Goal: Task Accomplishment & Management: Manage account settings

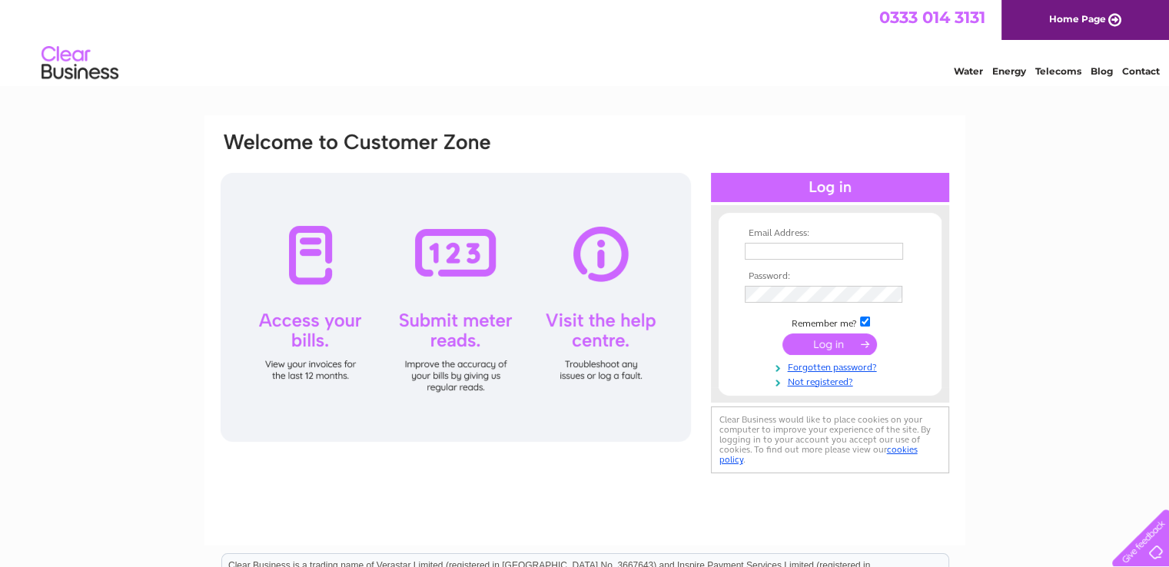
type input "ronhughes620@yahoo.com"
click at [838, 338] on input "submit" at bounding box center [829, 345] width 95 height 22
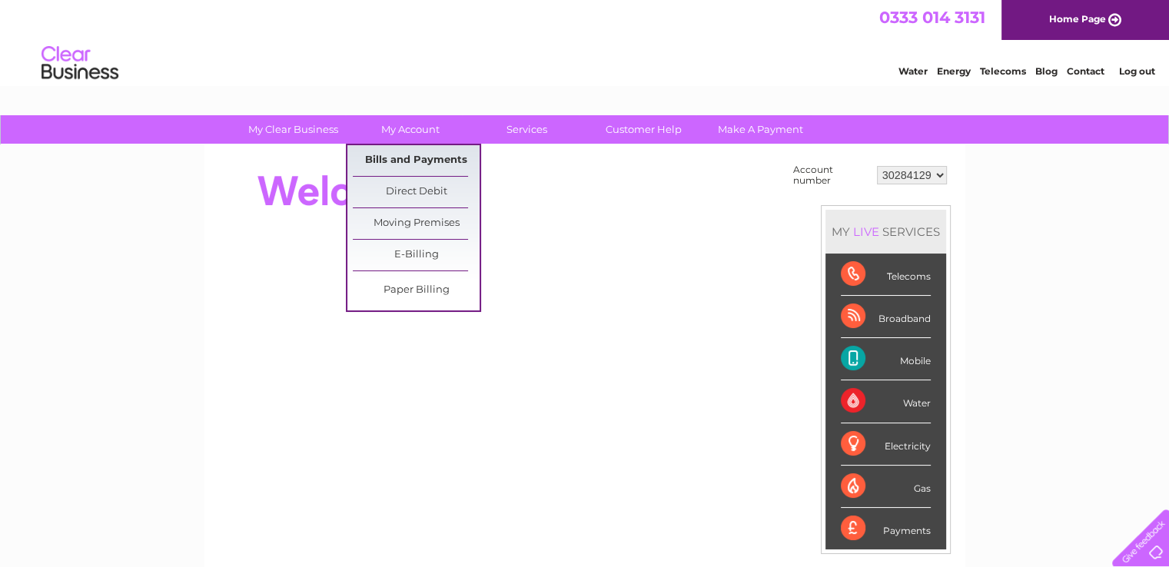
click at [426, 158] on link "Bills and Payments" at bounding box center [416, 160] width 127 height 31
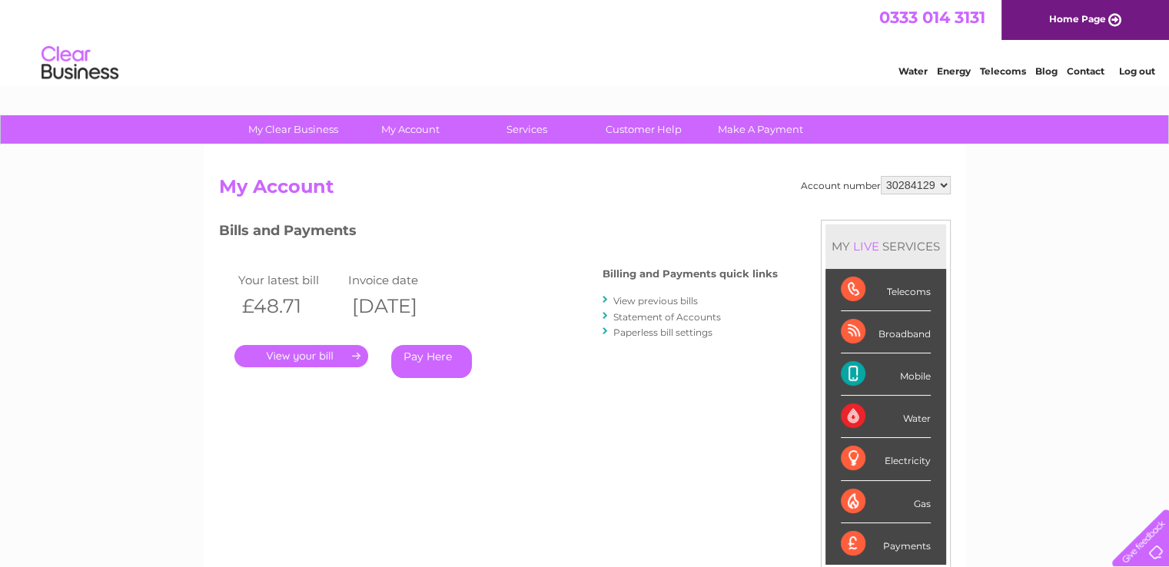
click at [303, 358] on link "." at bounding box center [301, 356] width 134 height 22
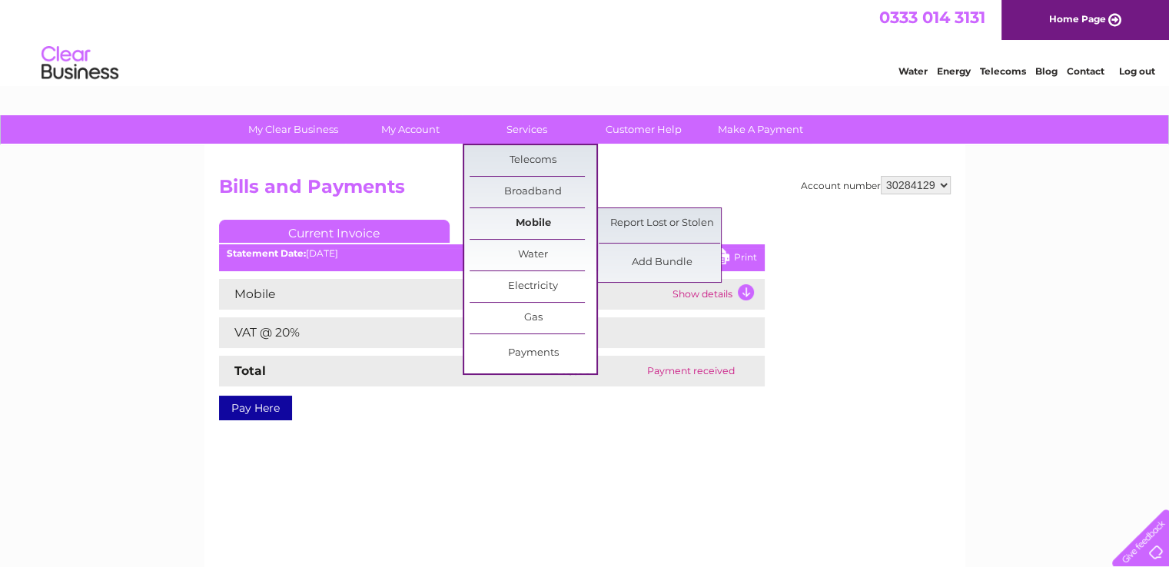
click at [525, 217] on link "Mobile" at bounding box center [533, 223] width 127 height 31
